Goal: Information Seeking & Learning: Check status

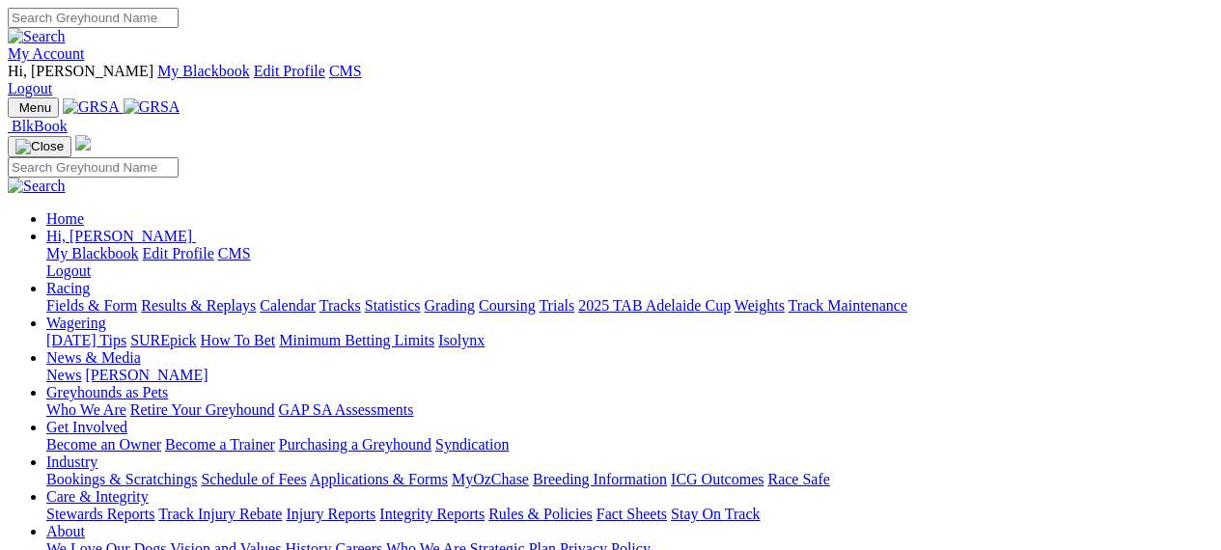
click at [90, 280] on link "Racing" at bounding box center [67, 288] width 43 height 16
click at [256, 297] on link "Results & Replays" at bounding box center [198, 305] width 115 height 16
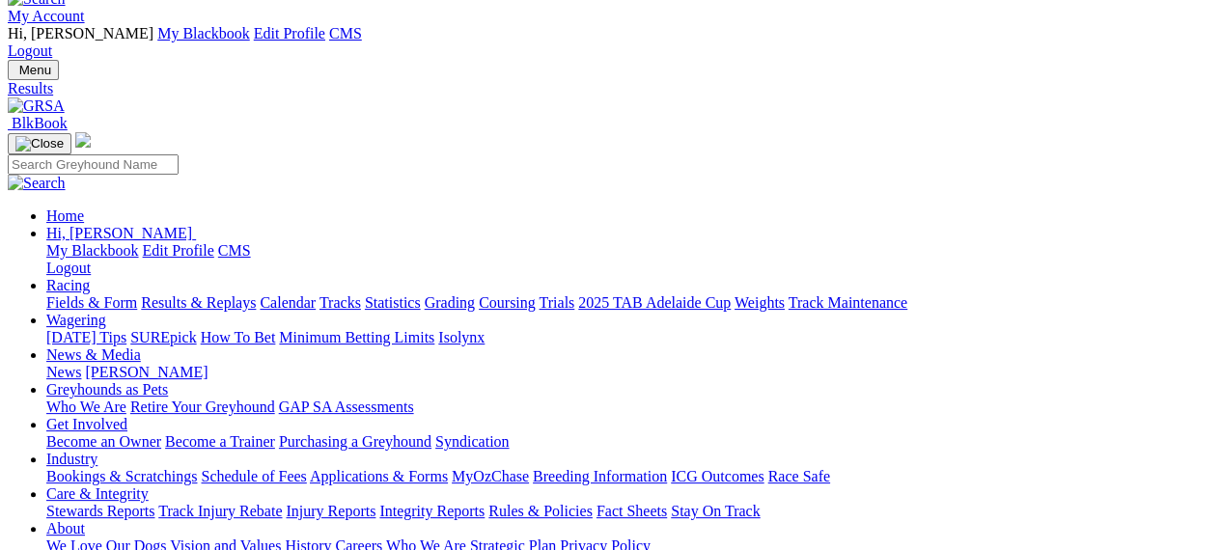
scroll to position [39, 0]
